Goal: Find specific page/section: Find specific page/section

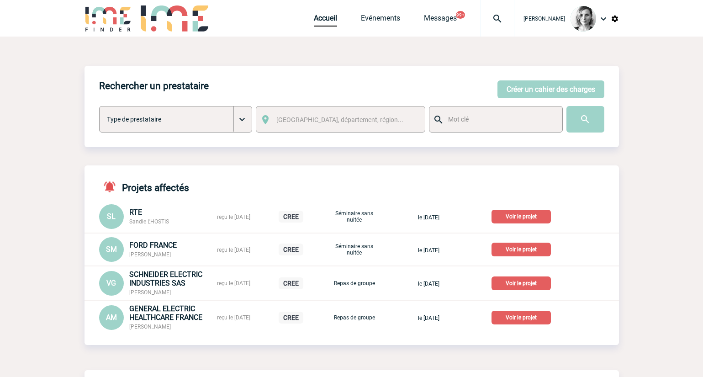
click at [505, 23] on img at bounding box center [497, 18] width 33 height 11
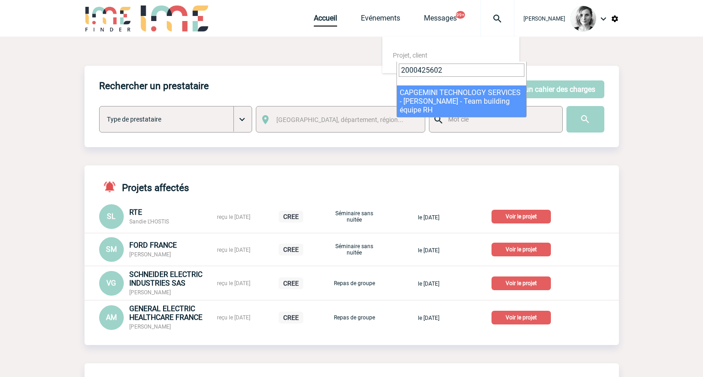
type input "2000425602"
select select "25103"
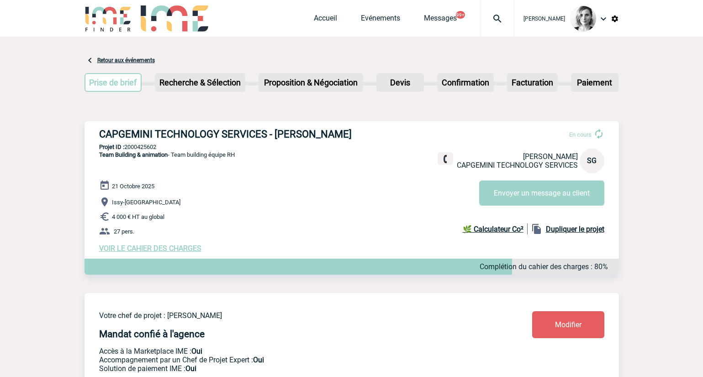
drag, startPoint x: 110, startPoint y: 128, endPoint x: 340, endPoint y: 126, distance: 230.1
click at [340, 126] on div "CAPGEMINI TECHNOLOGY SERVICES - [PERSON_NAME] En cours [PERSON_NAME] CAPGEMINI …" at bounding box center [351, 190] width 534 height 139
click at [124, 140] on h3 "CAPGEMINI TECHNOLOGY SERVICES - [PERSON_NAME]" at bounding box center [236, 133] width 274 height 11
drag, startPoint x: 101, startPoint y: 132, endPoint x: 383, endPoint y: 109, distance: 282.6
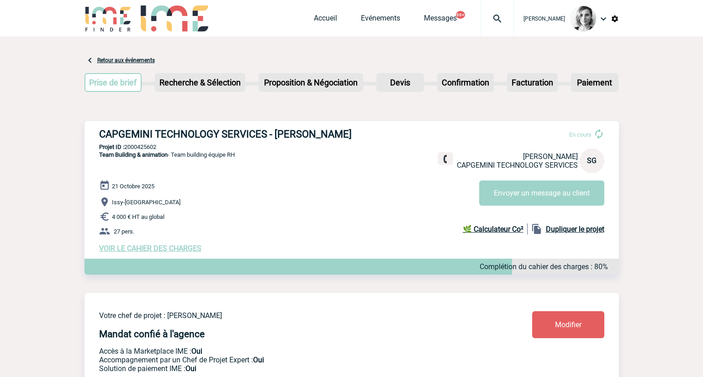
drag, startPoint x: 377, startPoint y: 128, endPoint x: 99, endPoint y: 135, distance: 277.7
click at [99, 135] on div "CAPGEMINI TECHNOLOGY SERVICES - [PERSON_NAME] En cours [PERSON_NAME] CAPGEMINI …" at bounding box center [351, 190] width 534 height 139
copy h3 "CAPGEMINI TECHNOLOGY SERVICES - [PERSON_NAME]"
click at [353, 142] on div "CAPGEMINI TECHNOLOGY SERVICES - [PERSON_NAME] En cours [PERSON_NAME] CAPGEMINI …" at bounding box center [351, 190] width 534 height 139
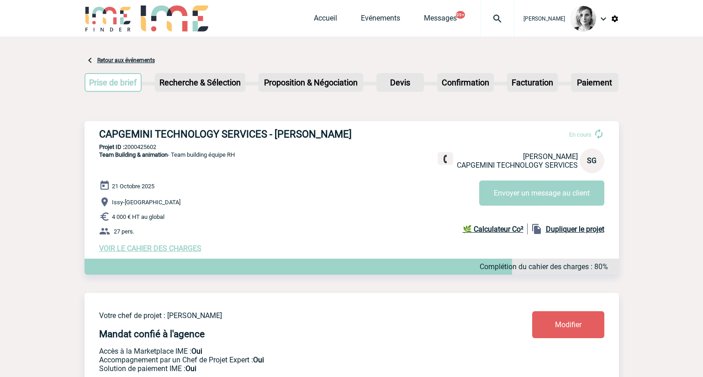
drag, startPoint x: 379, startPoint y: 135, endPoint x: 274, endPoint y: 139, distance: 105.5
copy h3 "[PERSON_NAME]"
click at [142, 152] on div "CAPGEMINI TECHNOLOGY SERVICES - [PERSON_NAME] En cours [PERSON_NAME] CAPGEMINI …" at bounding box center [351, 190] width 534 height 139
click at [149, 150] on p "Projet ID : 2000425602" at bounding box center [351, 146] width 534 height 7
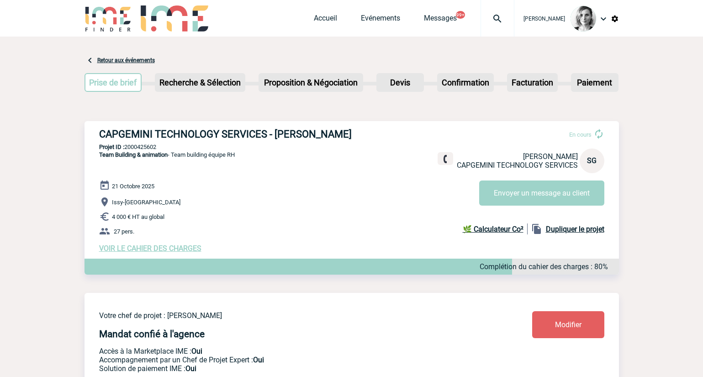
click at [149, 150] on p "Projet ID : 2000425602" at bounding box center [351, 146] width 534 height 7
copy p "2000425602"
